Goal: Find specific page/section: Find specific page/section

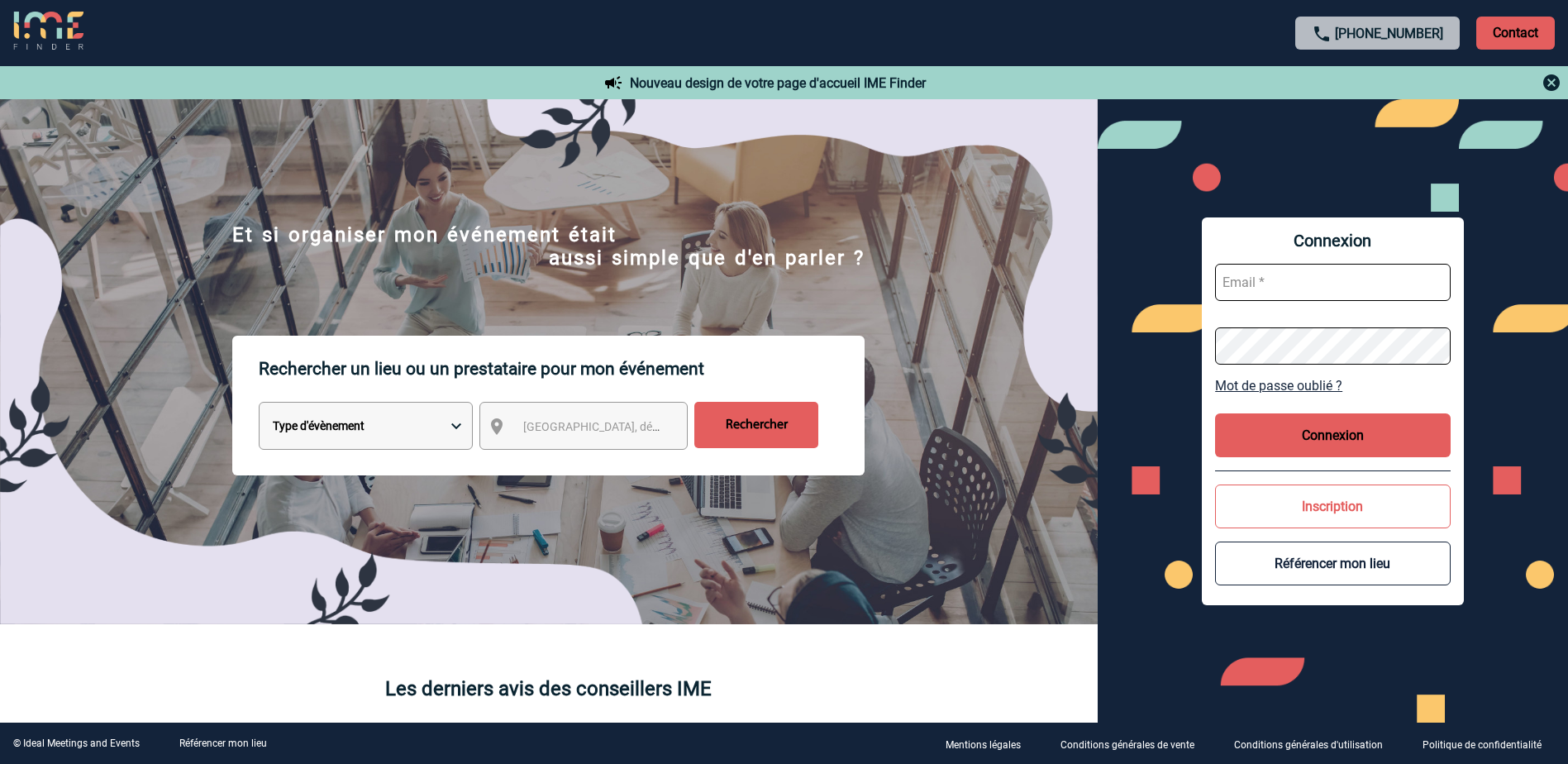
type input "[EMAIL_ADDRESS][DOMAIN_NAME]"
click at [1303, 428] on button "Connexion" at bounding box center [1334, 435] width 236 height 44
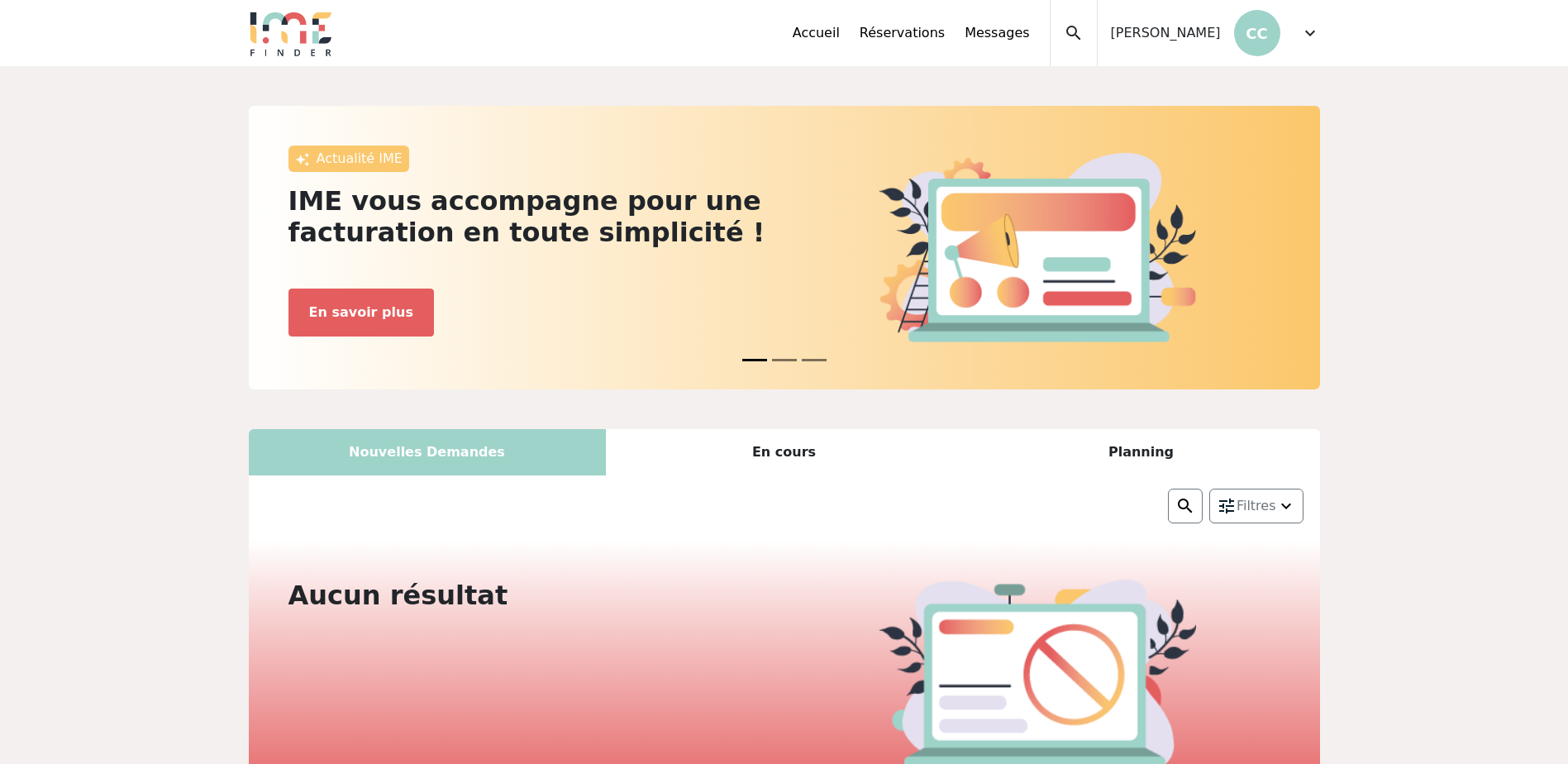
click at [476, 461] on div "Nouvelles Demandes" at bounding box center [427, 451] width 357 height 46
click at [746, 449] on div "En cours" at bounding box center [784, 451] width 357 height 46
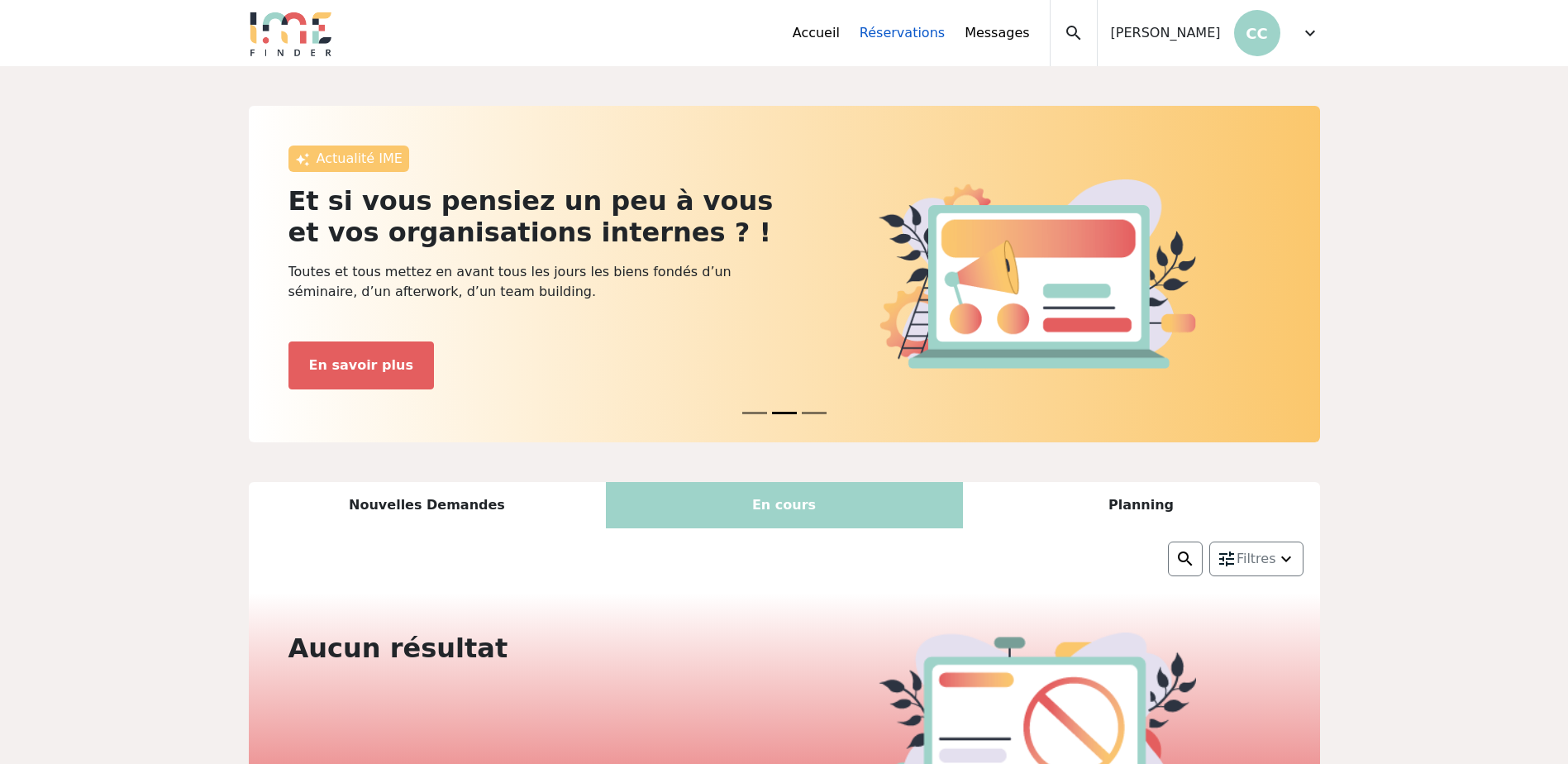
click at [931, 35] on link "Réservations" at bounding box center [902, 33] width 86 height 20
